Goal: Find specific page/section: Find specific page/section

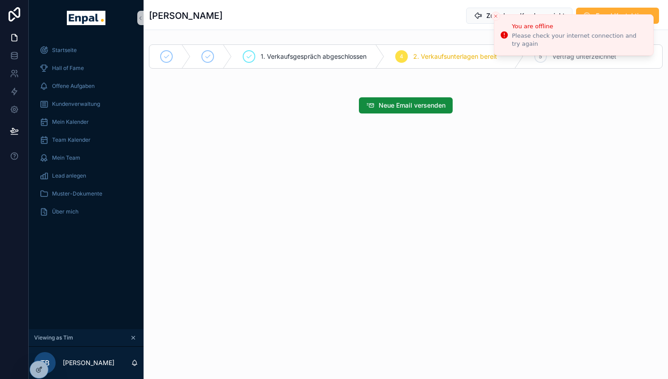
scroll to position [11, 0]
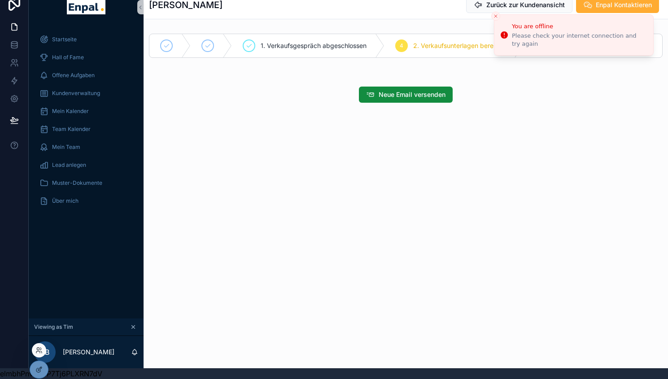
click at [40, 354] on div at bounding box center [39, 350] width 14 height 14
click at [38, 350] on icon at bounding box center [38, 349] width 2 height 2
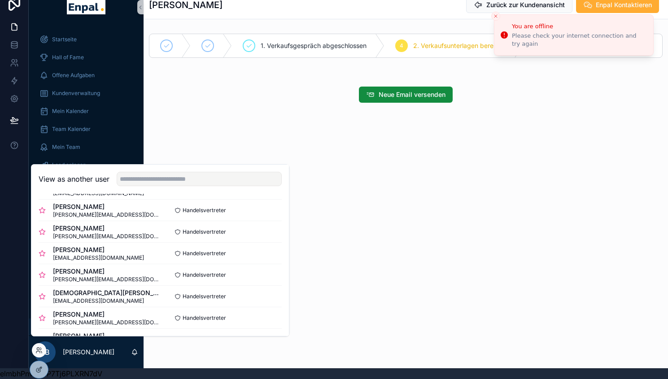
scroll to position [191, 0]
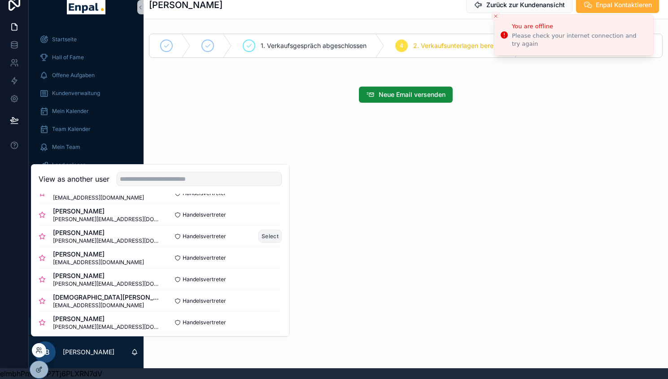
click at [267, 242] on button "Select" at bounding box center [269, 236] width 23 height 13
click at [268, 240] on button "Select" at bounding box center [269, 236] width 23 height 13
click at [220, 134] on div "[PERSON_NAME] zur Kundenansicht Enpal Kontaktieren 1. Verkaufsgespräch abgeschl…" at bounding box center [406, 76] width 525 height 175
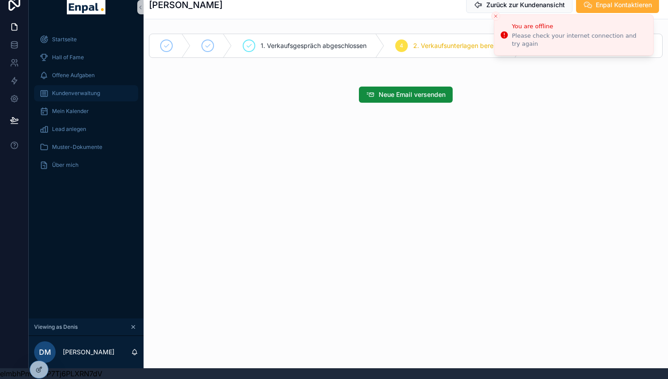
click at [71, 91] on span "Kundenverwaltung" at bounding box center [76, 93] width 48 height 7
